Goal: Task Accomplishment & Management: Complete application form

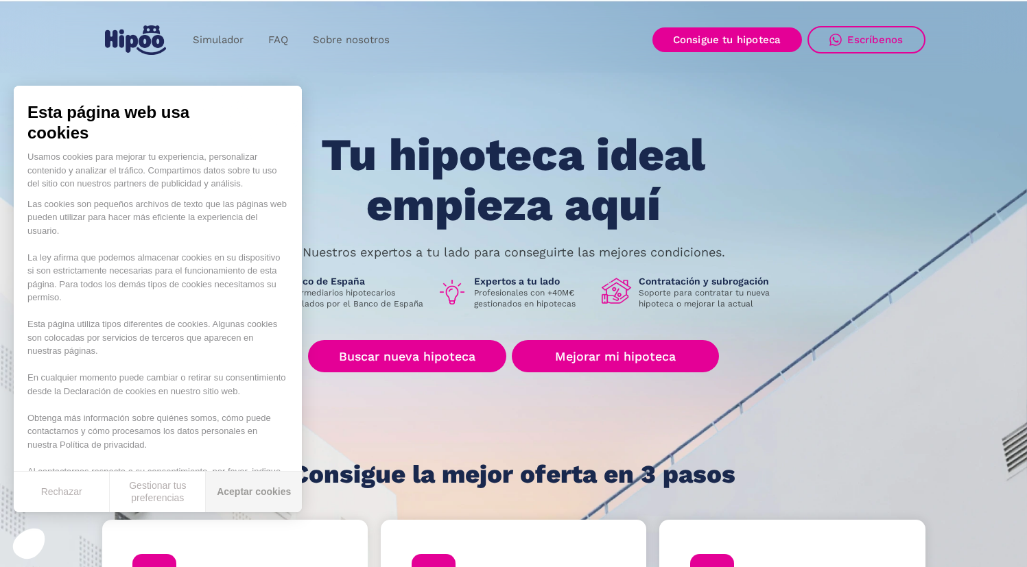
click at [276, 491] on button "Aceptar cookies" at bounding box center [254, 492] width 96 height 40
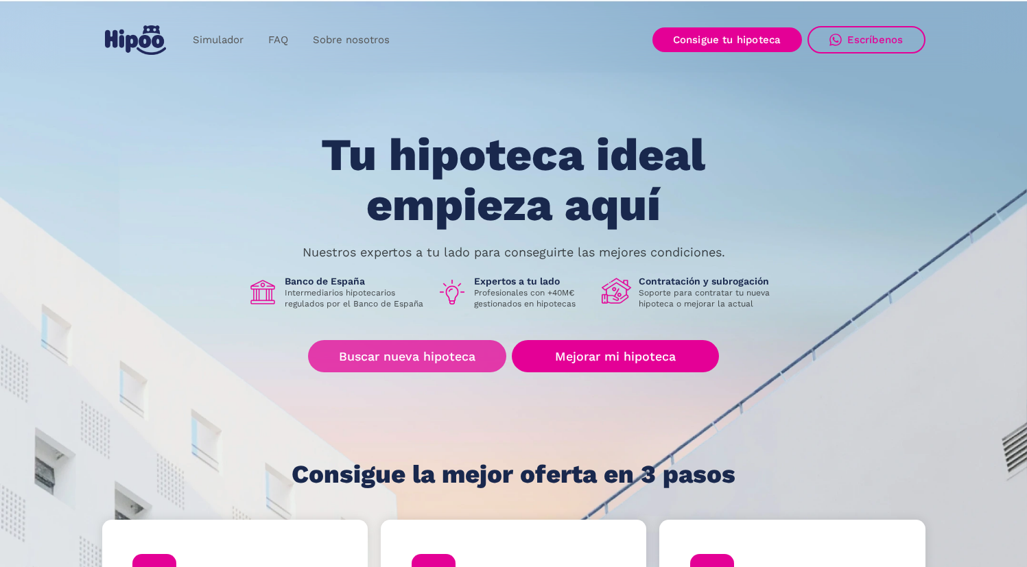
click at [464, 362] on link "Buscar nueva hipoteca" at bounding box center [407, 356] width 198 height 32
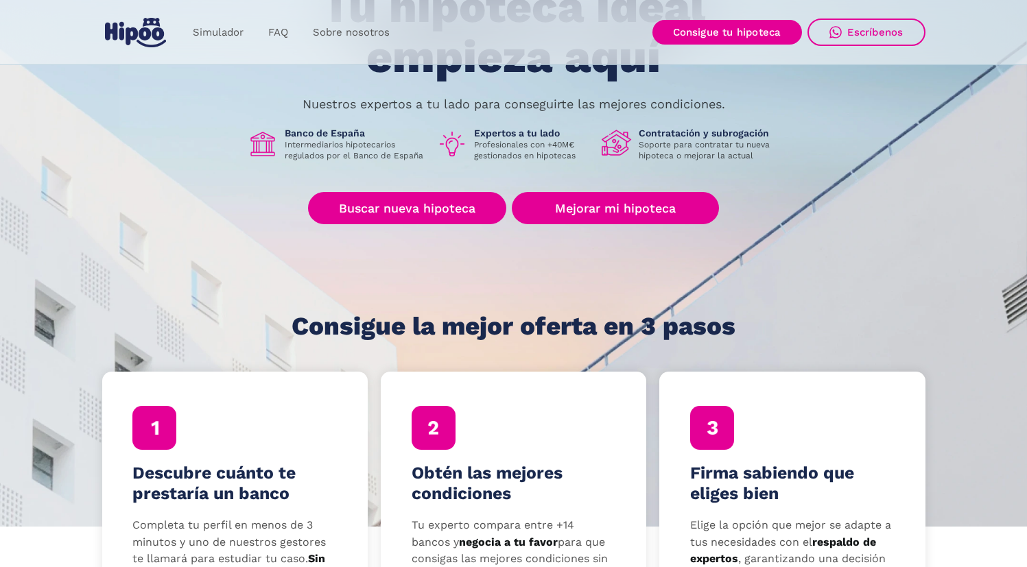
scroll to position [166, 0]
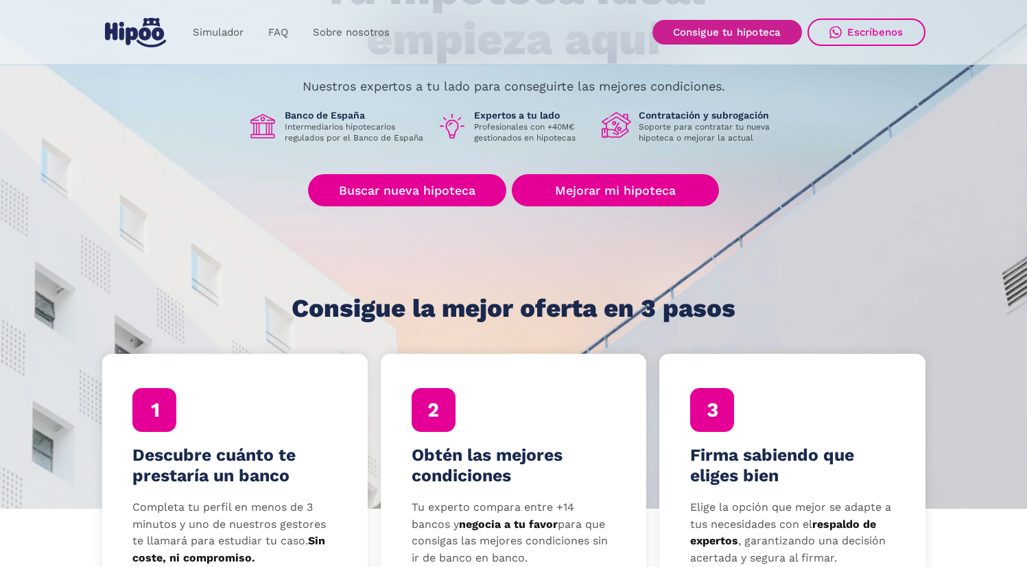
click at [761, 29] on link "Consigue tu hipoteca" at bounding box center [727, 32] width 150 height 25
